Goal: Download file/media: Download file/media

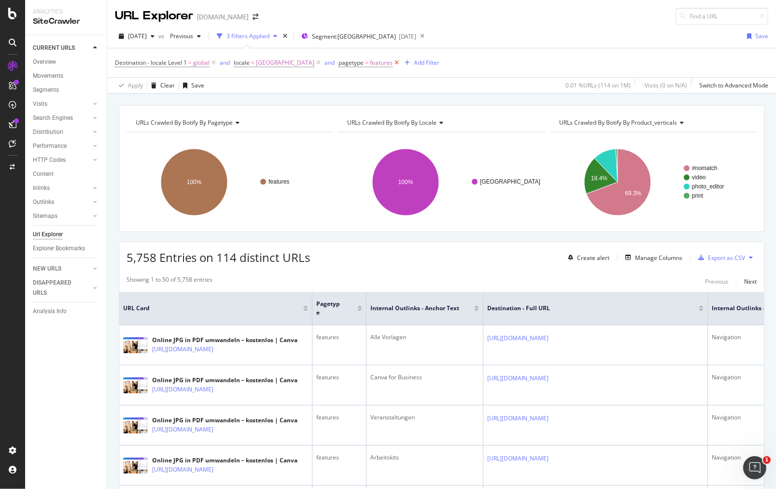
click at [393, 61] on icon at bounding box center [397, 63] width 8 height 10
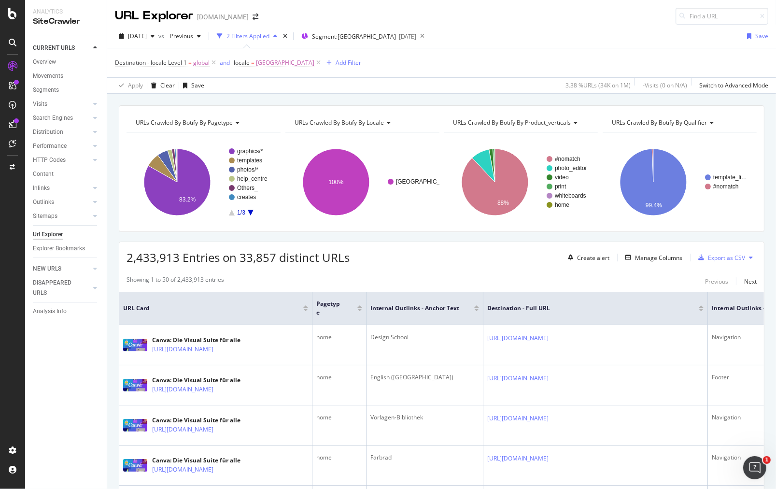
click at [248, 211] on rect "A chart." at bounding box center [251, 181] width 44 height 67
click at [249, 210] on icon "A chart." at bounding box center [251, 213] width 6 height 6
click at [243, 161] on text "graphs" at bounding box center [246, 160] width 18 height 7
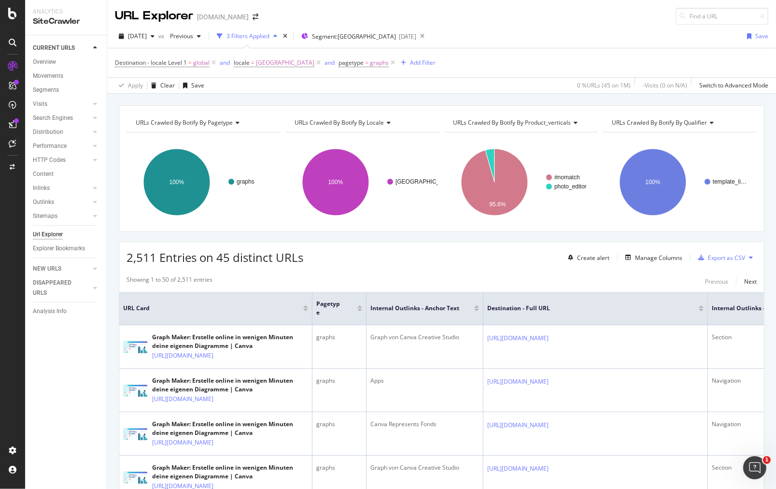
click at [708, 257] on div "Export as CSV" at bounding box center [726, 258] width 37 height 8
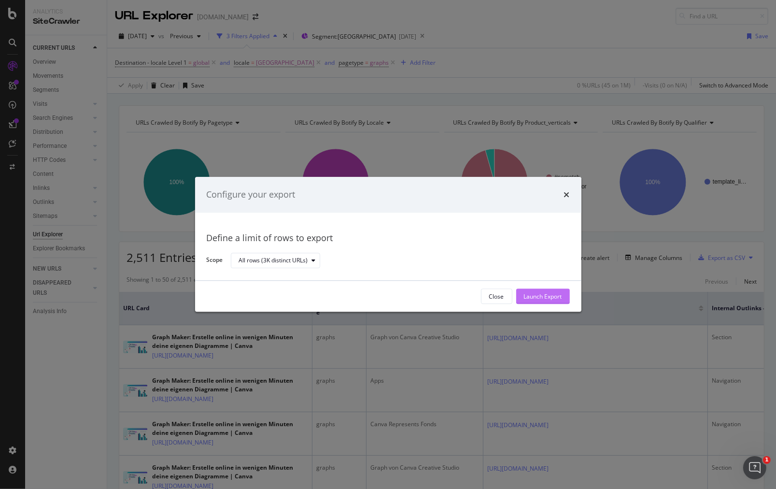
click at [550, 299] on div "Launch Export" at bounding box center [543, 296] width 38 height 8
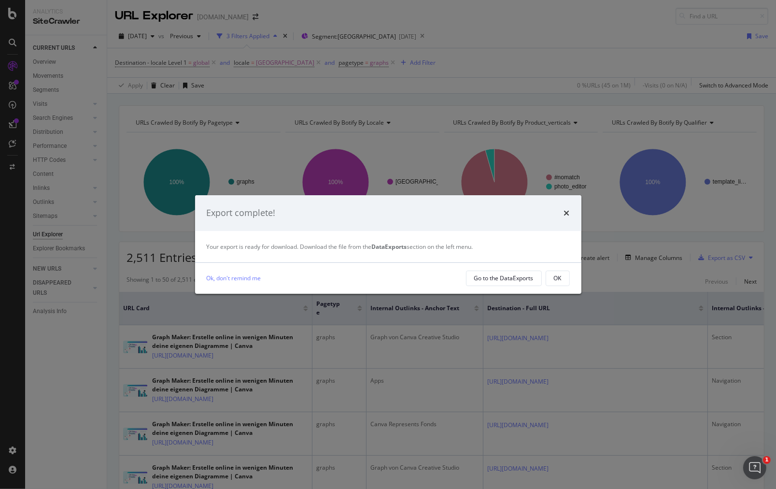
click at [556, 214] on div "Export complete!" at bounding box center [388, 213] width 363 height 13
click at [570, 212] on div "Export complete!" at bounding box center [388, 213] width 386 height 36
click at [559, 207] on div "Export complete!" at bounding box center [388, 213] width 363 height 13
click at [563, 209] on div "Export complete!" at bounding box center [388, 213] width 363 height 13
click at [568, 211] on icon "times" at bounding box center [567, 213] width 6 height 8
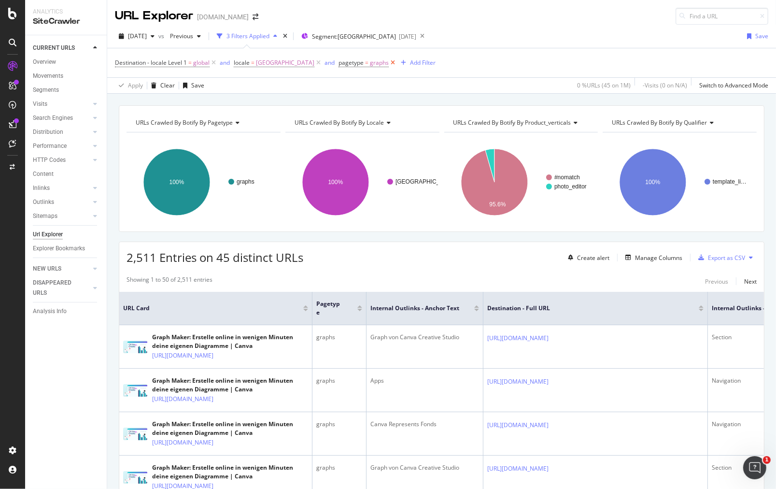
click at [389, 60] on icon at bounding box center [393, 63] width 8 height 10
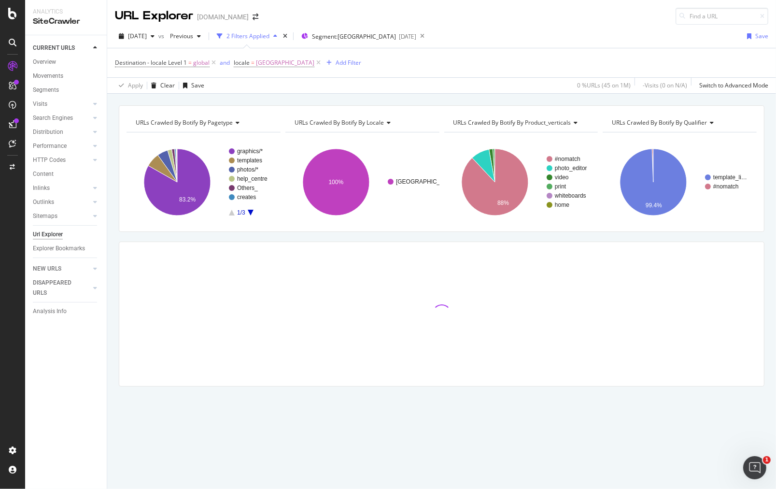
click at [251, 208] on rect "A chart." at bounding box center [251, 181] width 44 height 67
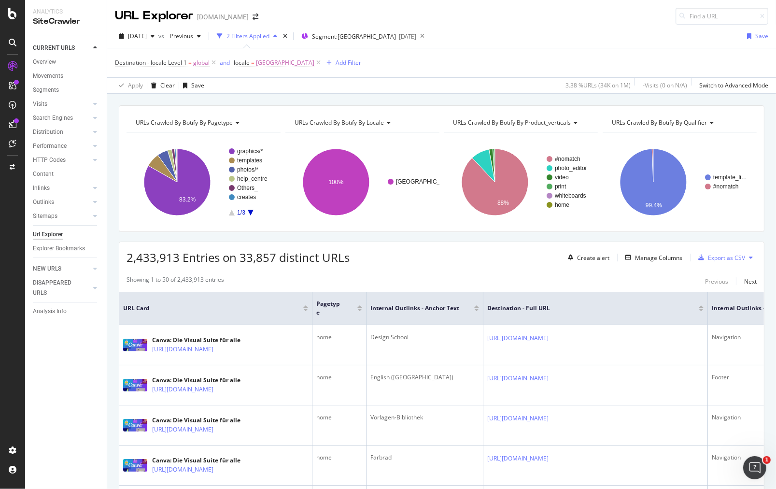
click at [251, 210] on icon "A chart." at bounding box center [251, 213] width 6 height 6
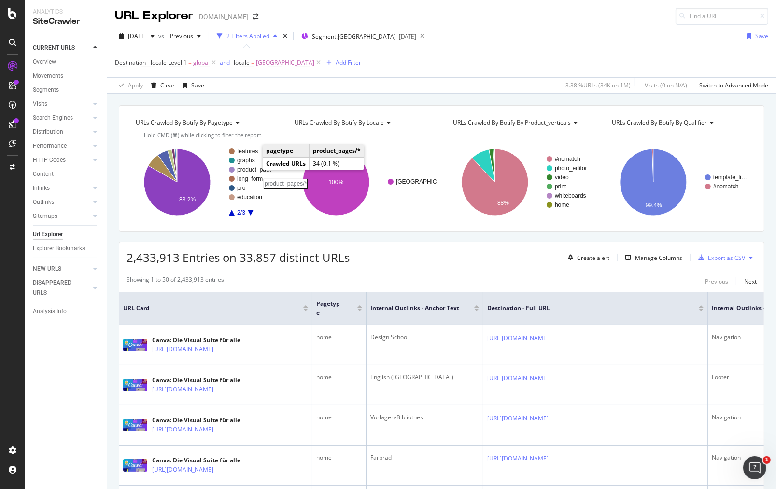
click at [253, 168] on rect "A chart." at bounding box center [255, 170] width 36 height 6
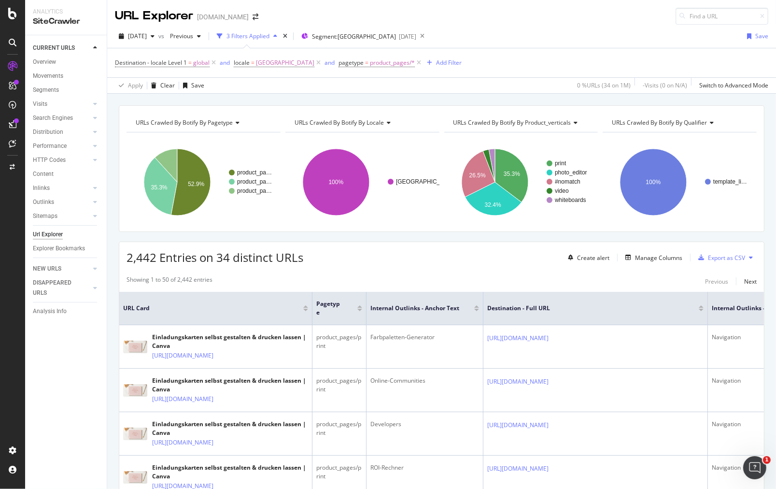
click at [719, 255] on div "Export as CSV" at bounding box center [726, 258] width 37 height 8
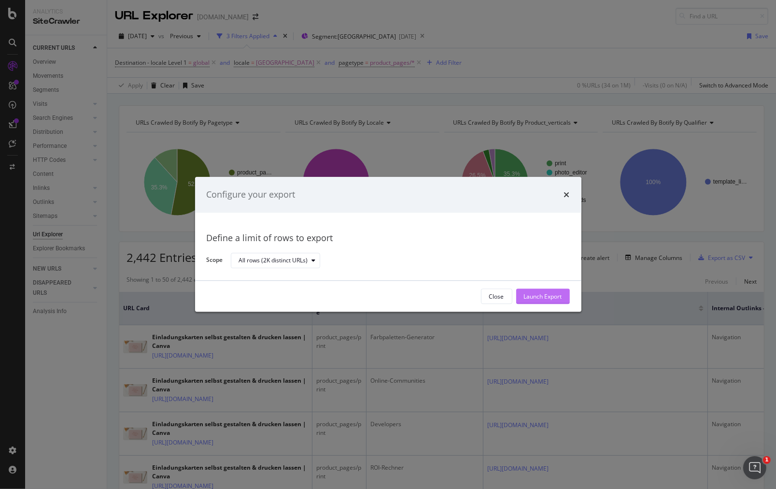
click at [559, 298] on div "Launch Export" at bounding box center [543, 296] width 38 height 8
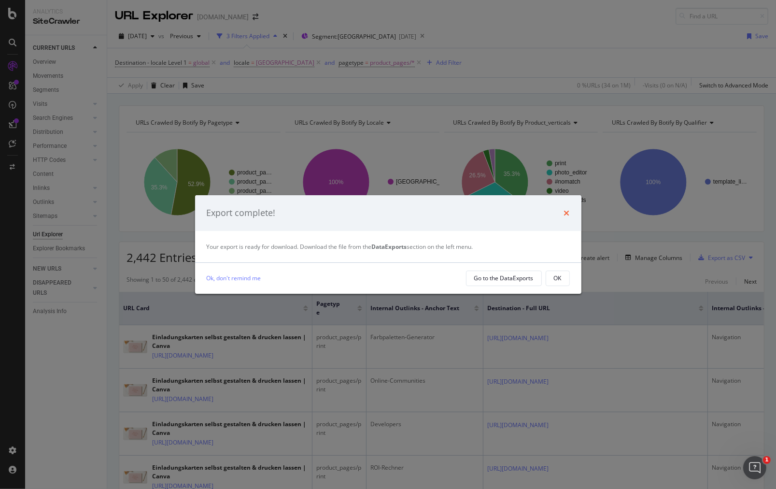
click at [569, 215] on icon "times" at bounding box center [567, 213] width 6 height 8
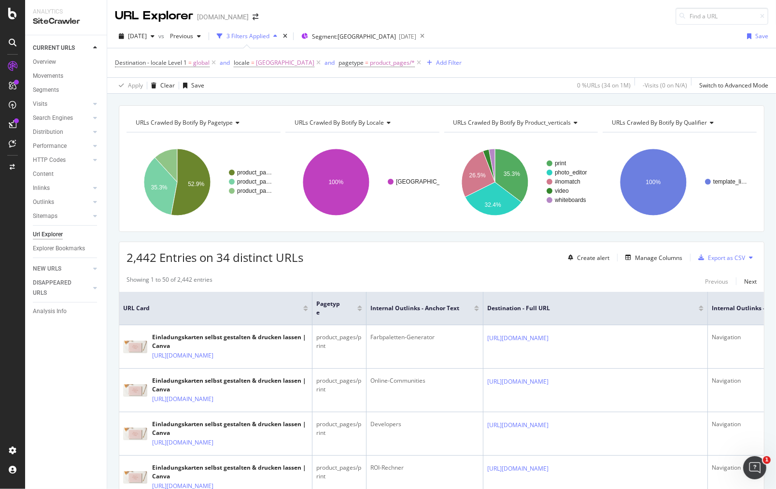
click at [428, 253] on div "2,442 Entries on 34 distinct URLs Create alert Manage Columns Export as CSV" at bounding box center [441, 254] width 645 height 24
click at [708, 255] on div "Export as CSV" at bounding box center [726, 258] width 37 height 8
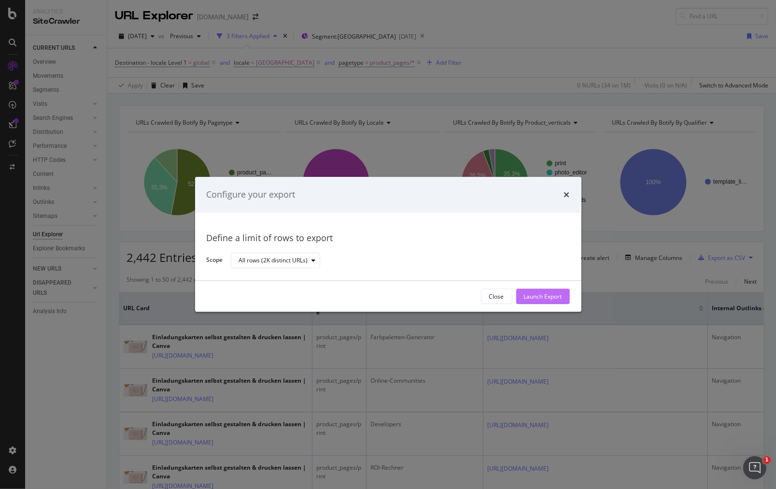
click at [550, 291] on div "Launch Export" at bounding box center [543, 296] width 38 height 14
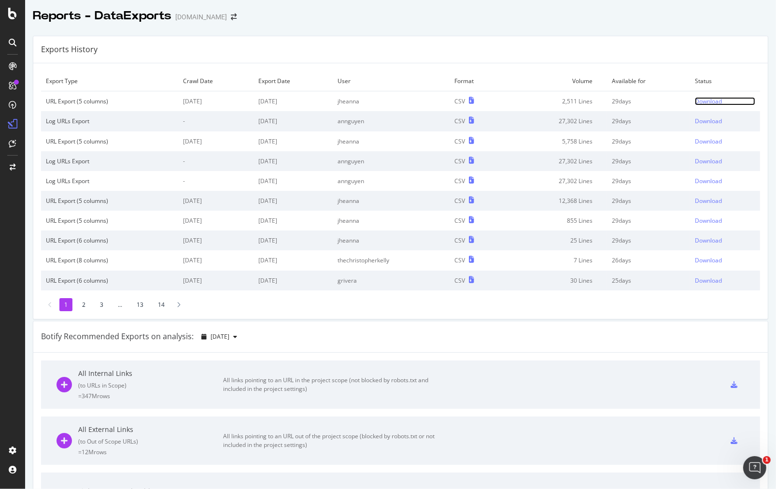
click at [699, 101] on div "Download" at bounding box center [708, 101] width 27 height 8
click at [667, 69] on div "Export Type Crawl Date Export Date User Format Volume Available for Status URL …" at bounding box center [400, 190] width 734 height 255
click at [677, 99] on td "29 days" at bounding box center [648, 101] width 83 height 20
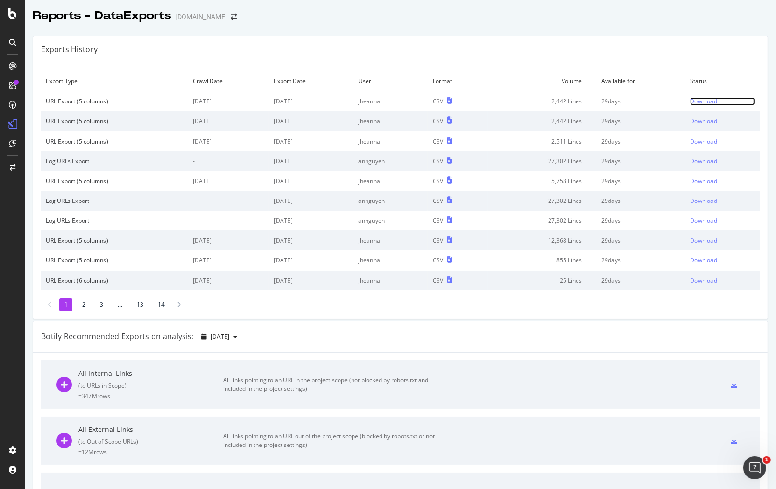
click at [698, 101] on div "Download" at bounding box center [703, 101] width 27 height 8
click at [506, 58] on div "Exports History" at bounding box center [400, 49] width 734 height 27
